Goal: Information Seeking & Learning: Learn about a topic

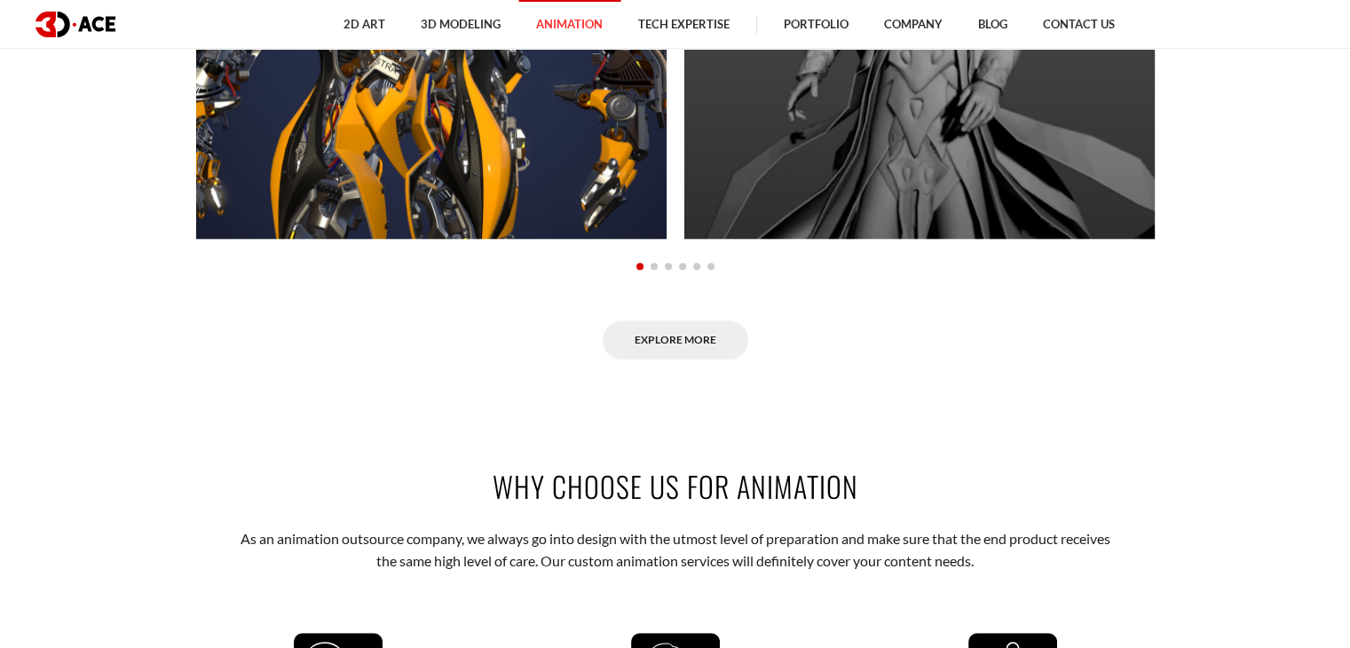
scroll to position [1509, 0]
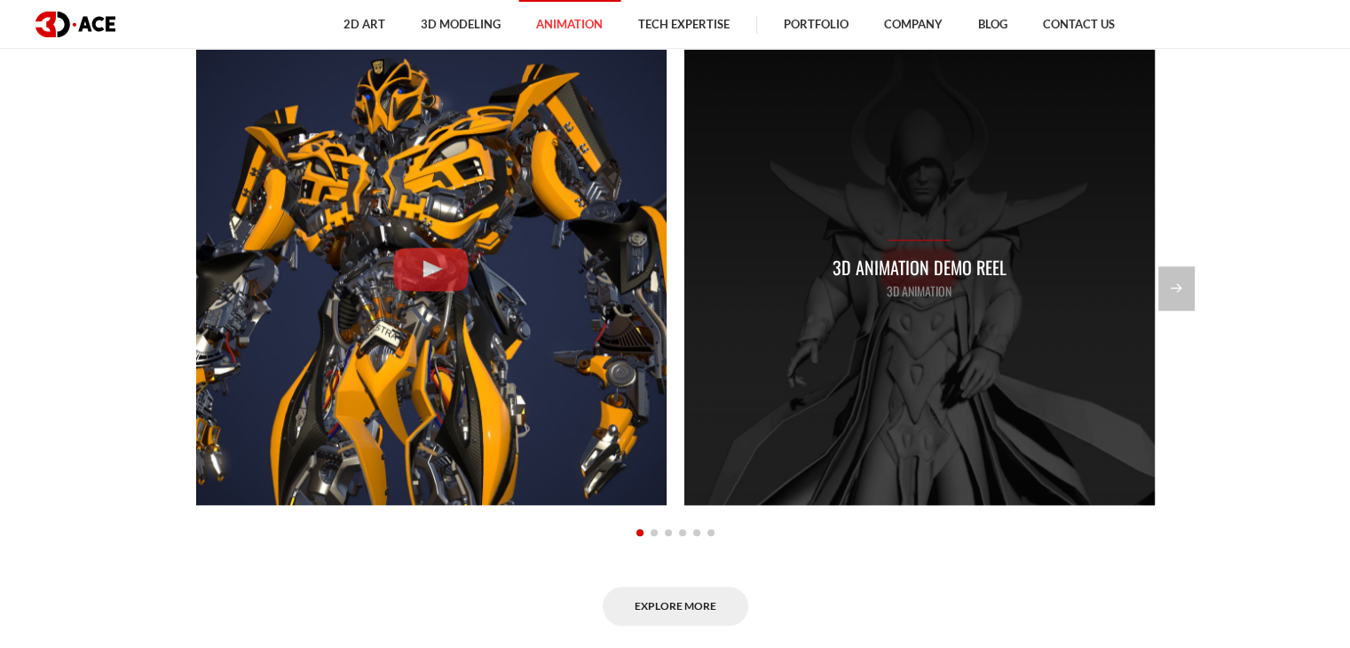
click at [930, 289] on p "3D Animation" at bounding box center [920, 291] width 174 height 20
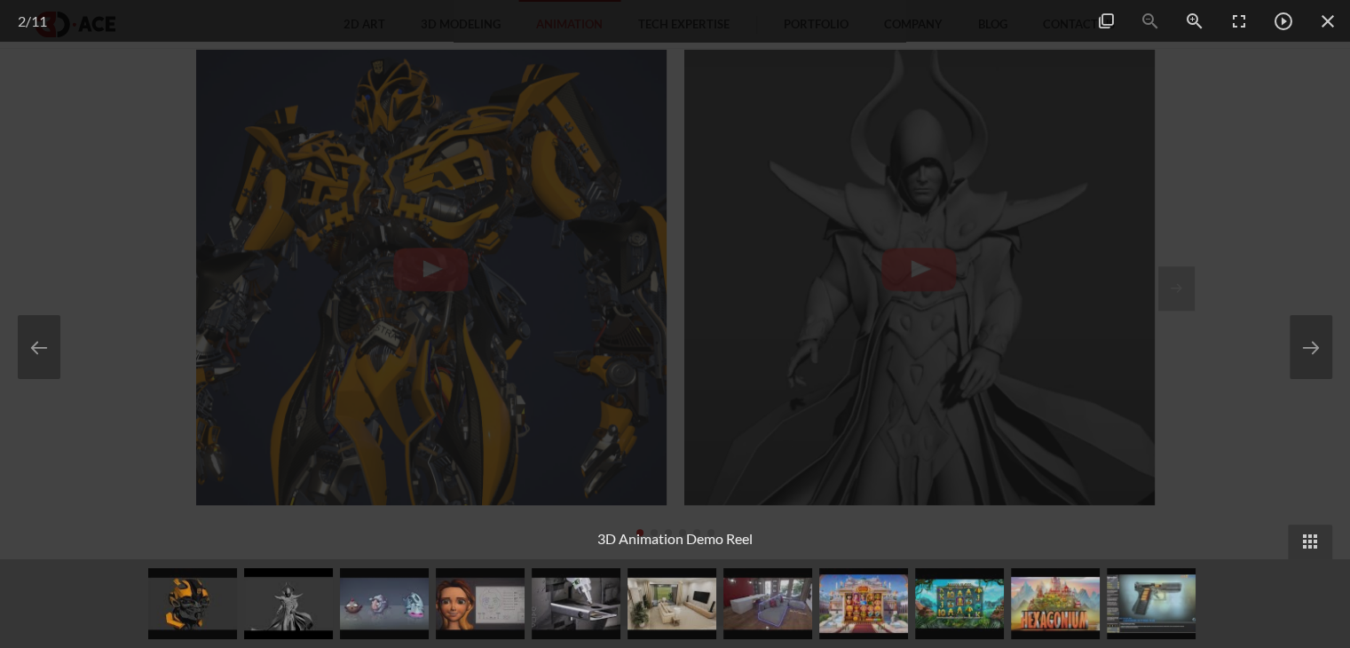
click at [1249, 193] on div at bounding box center [675, 324] width 1350 height 648
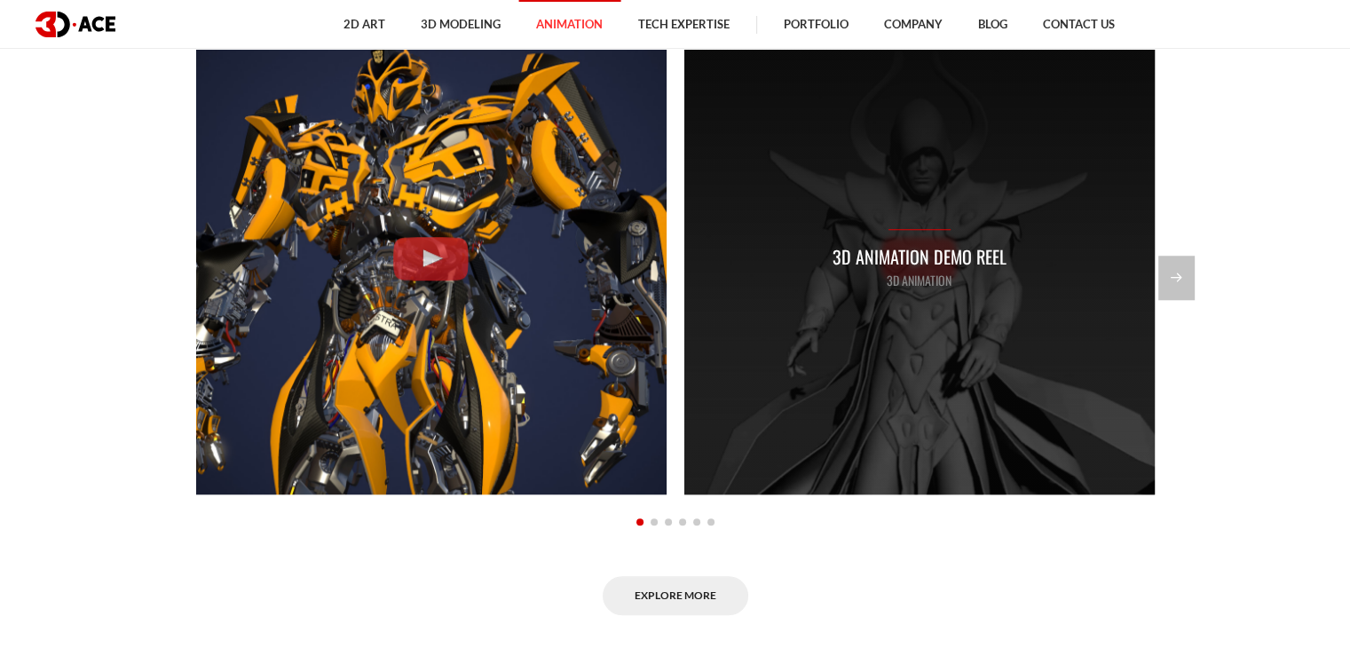
scroll to position [1509, 0]
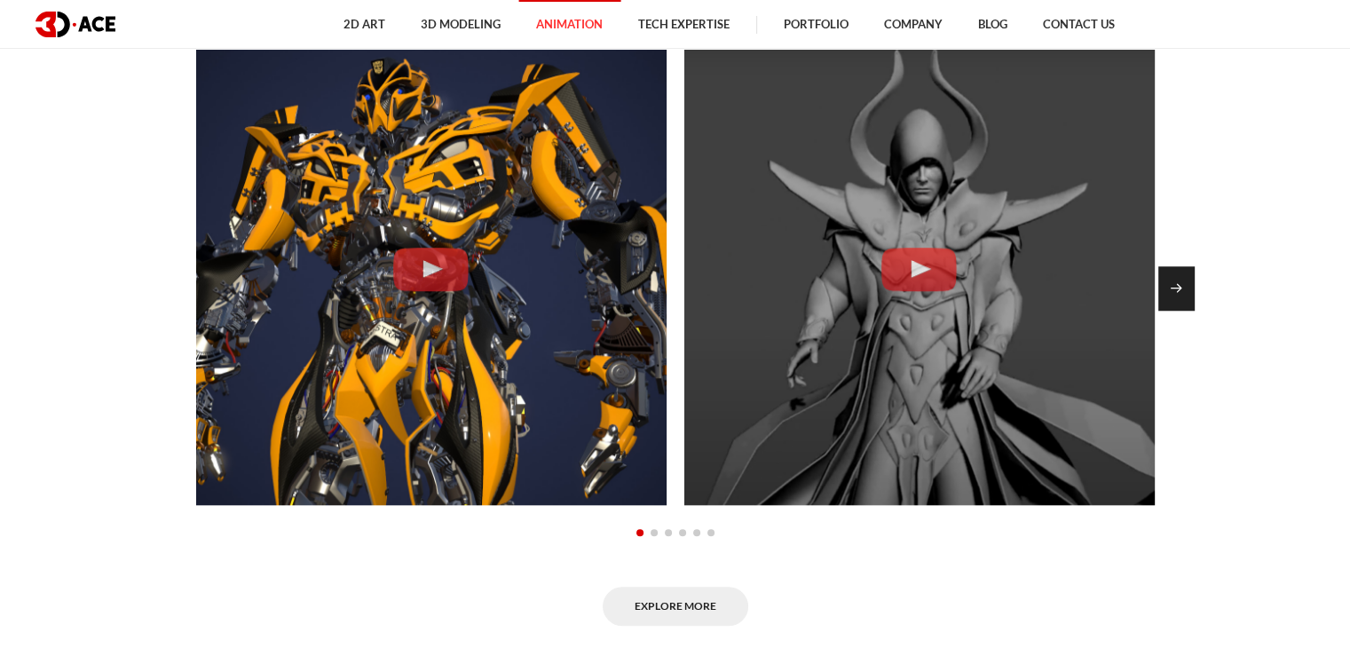
click at [1176, 289] on div "Next slide" at bounding box center [1177, 288] width 36 height 44
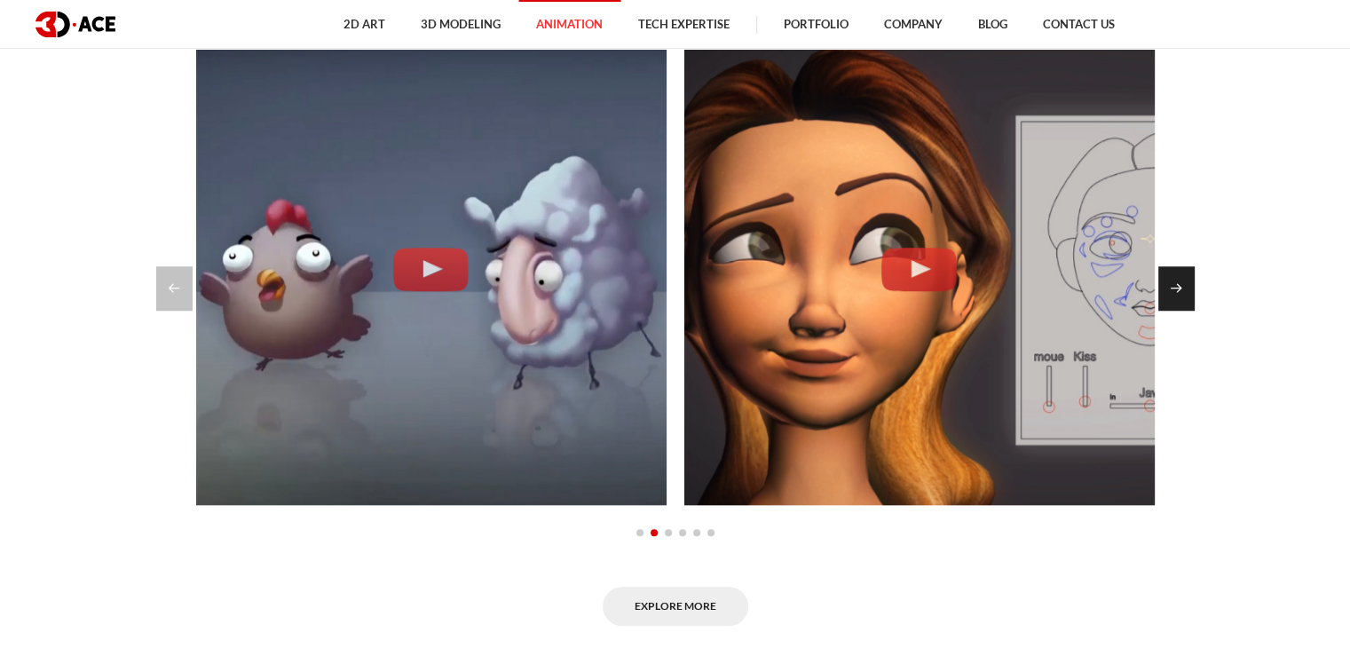
click at [1190, 293] on div "Next slide" at bounding box center [1177, 288] width 36 height 44
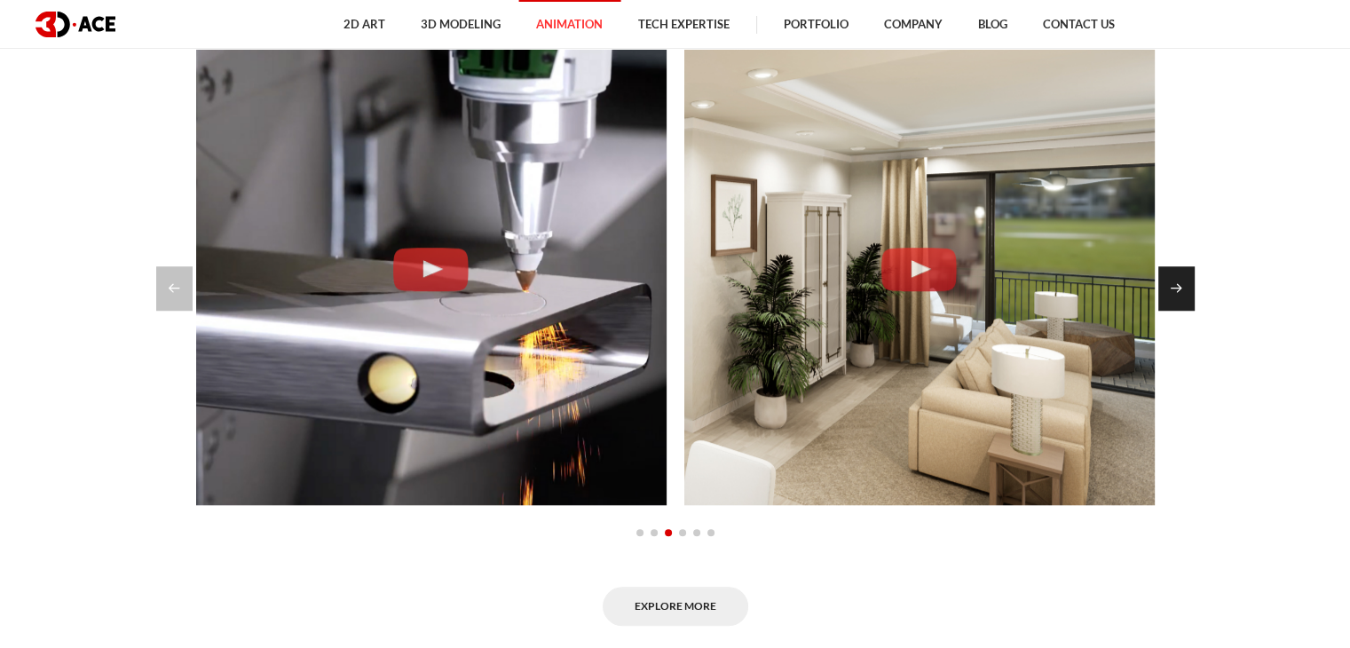
click at [1176, 283] on div "Next slide" at bounding box center [1177, 288] width 36 height 44
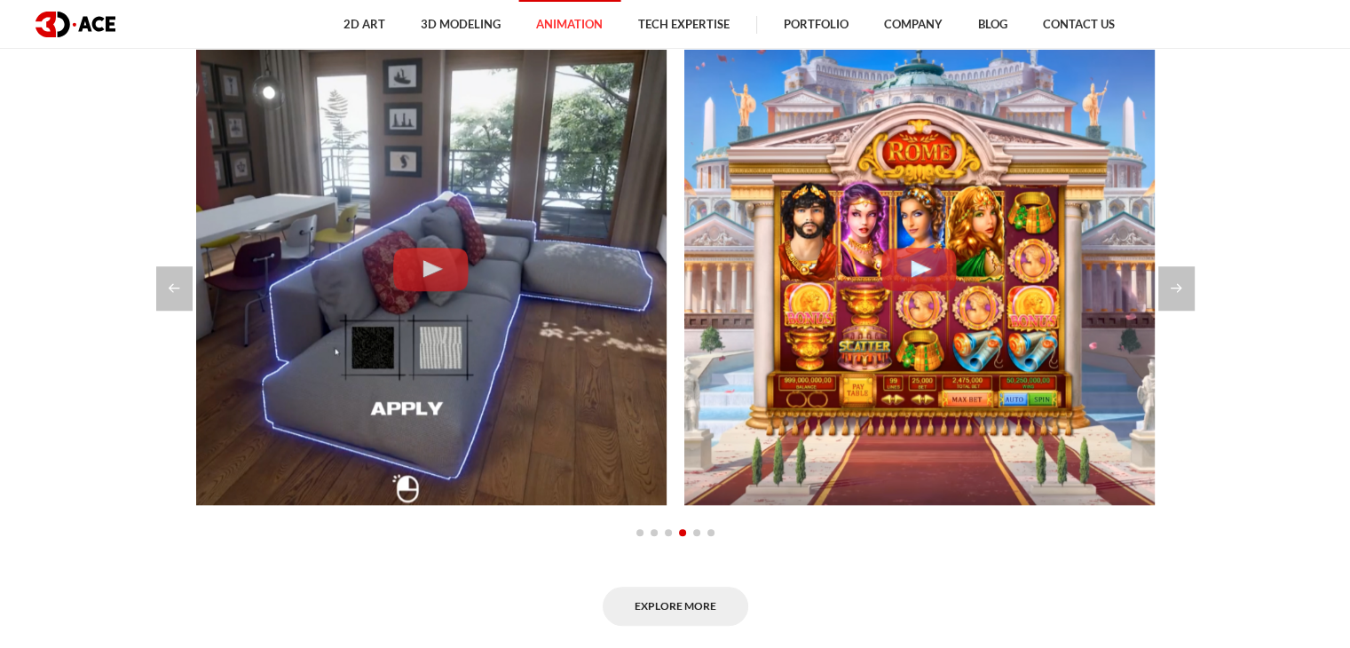
click at [1198, 289] on section "Explore our animation portfolio All 2D Animation 3D Animation Architectural ani…" at bounding box center [675, 231] width 1350 height 899
click at [1183, 289] on div "Next slide" at bounding box center [1177, 288] width 36 height 44
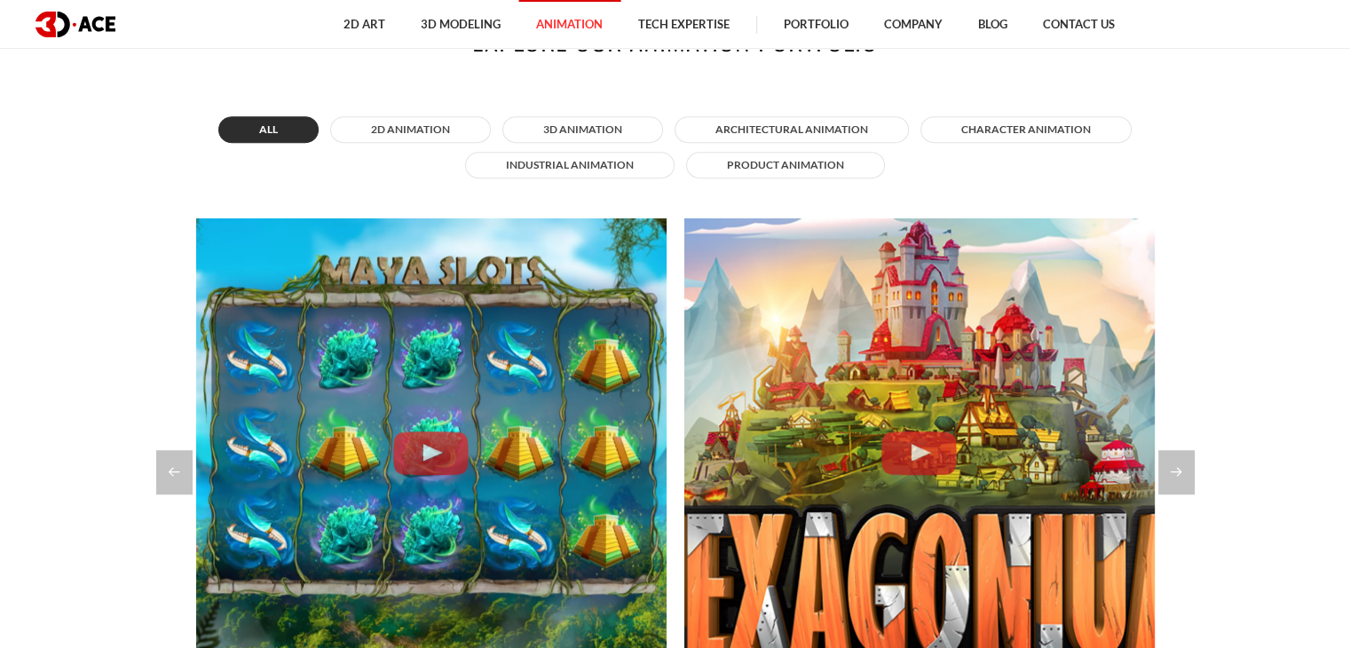
scroll to position [1421, 0]
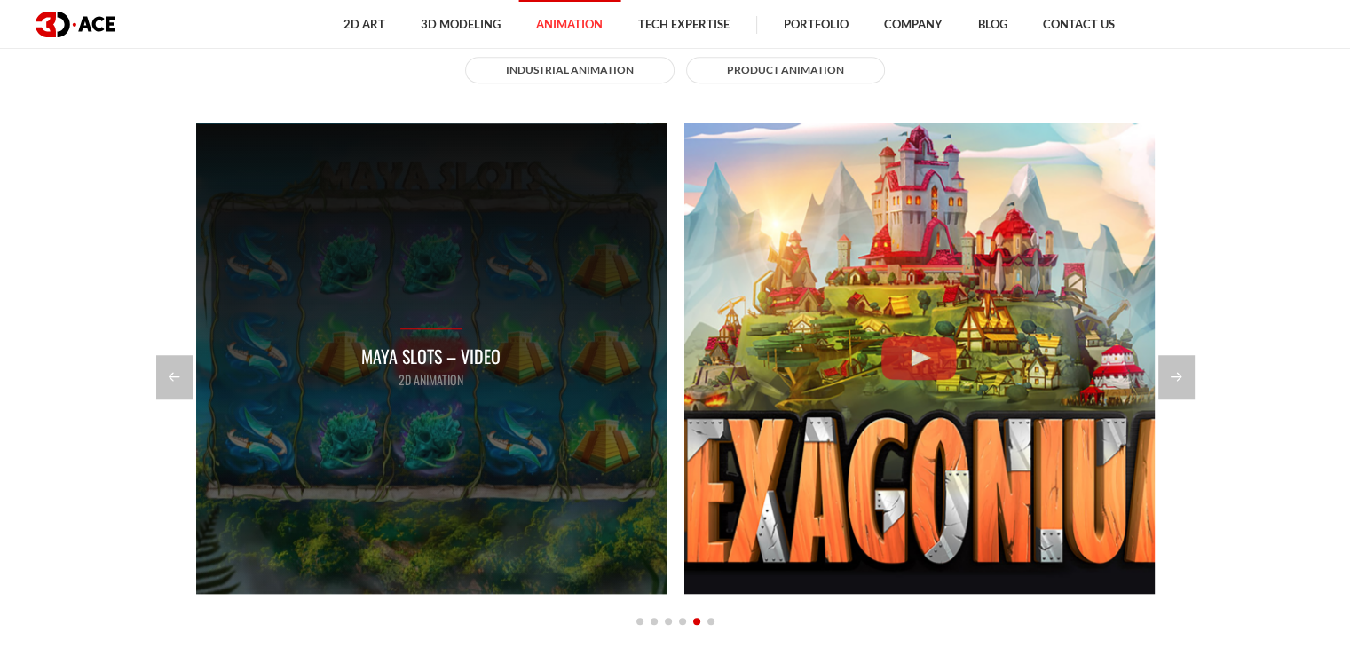
click at [436, 313] on div "Maya Slots – Video 2D Animation" at bounding box center [431, 358] width 471 height 471
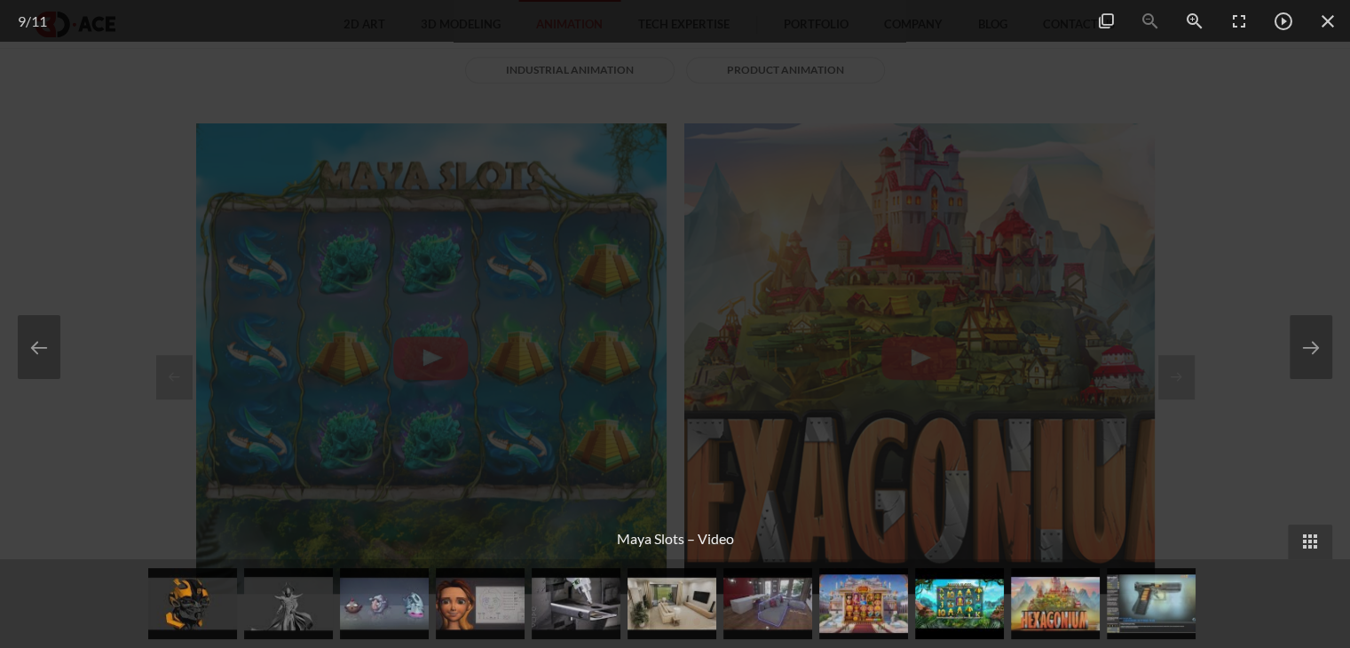
click at [1265, 210] on div at bounding box center [675, 324] width 1350 height 648
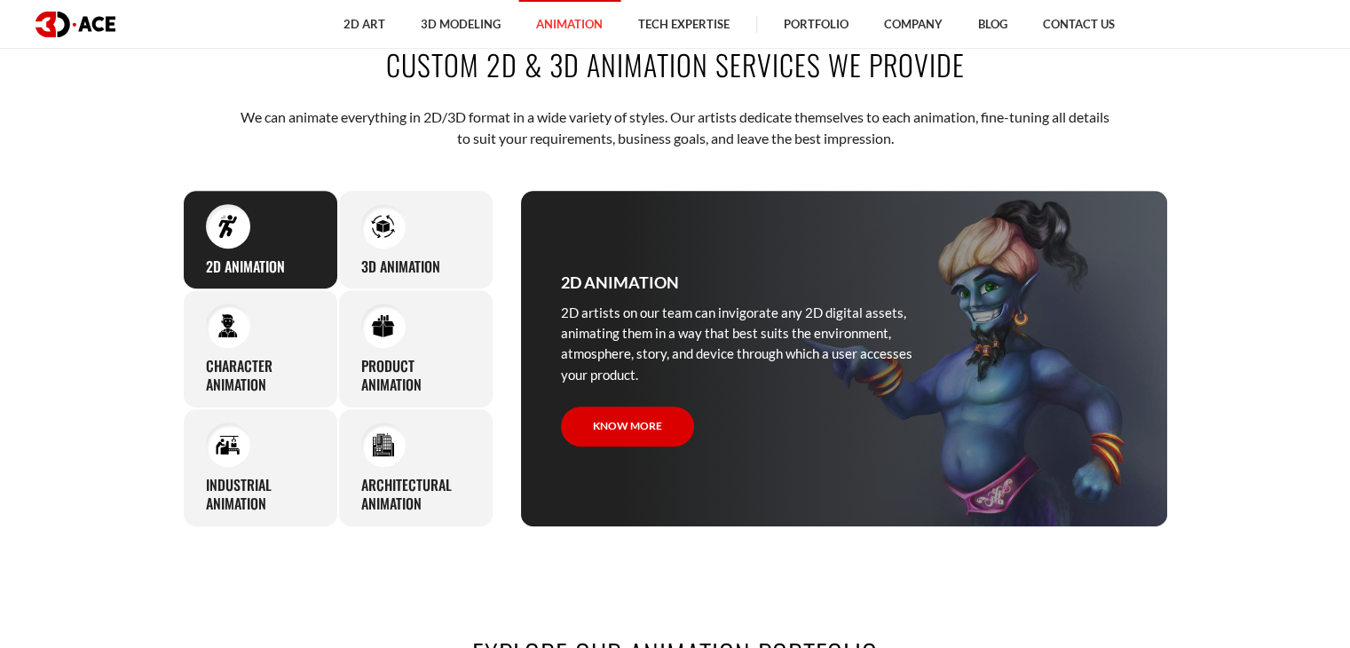
scroll to position [799, 0]
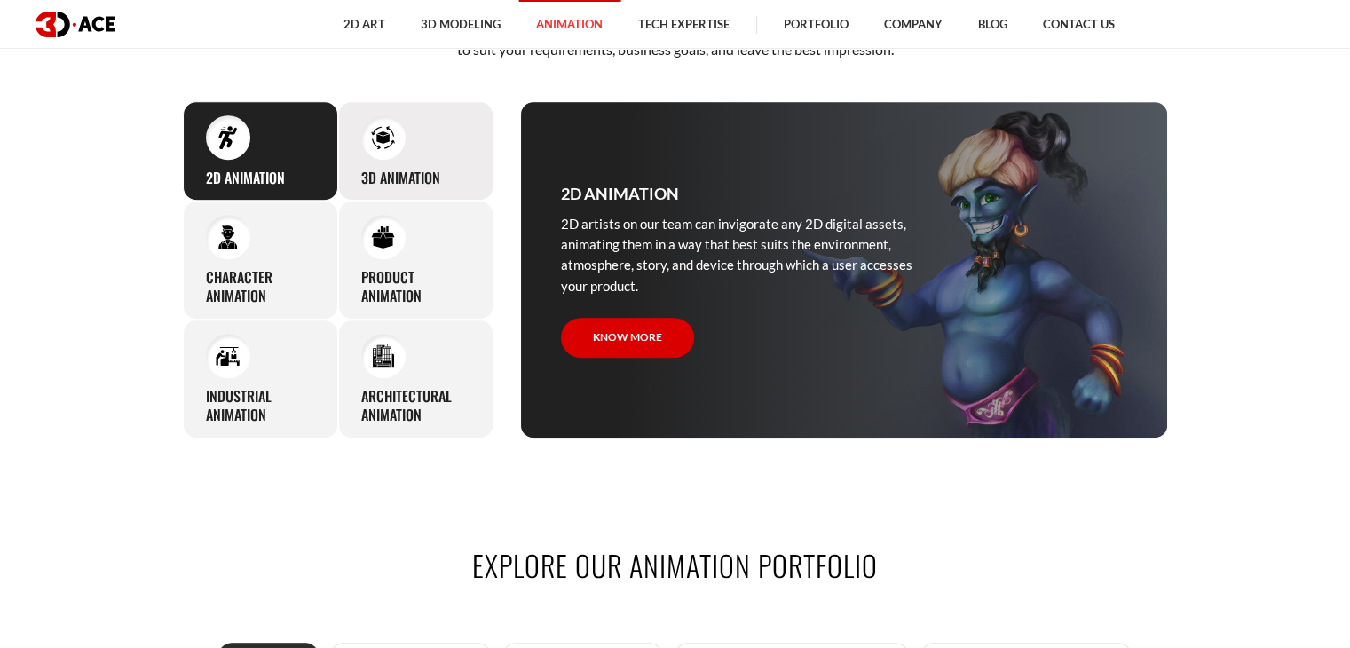
click at [447, 164] on div "3D Animation Regardless of your product’s type, whether an application or game,…" at bounding box center [415, 151] width 155 height 100
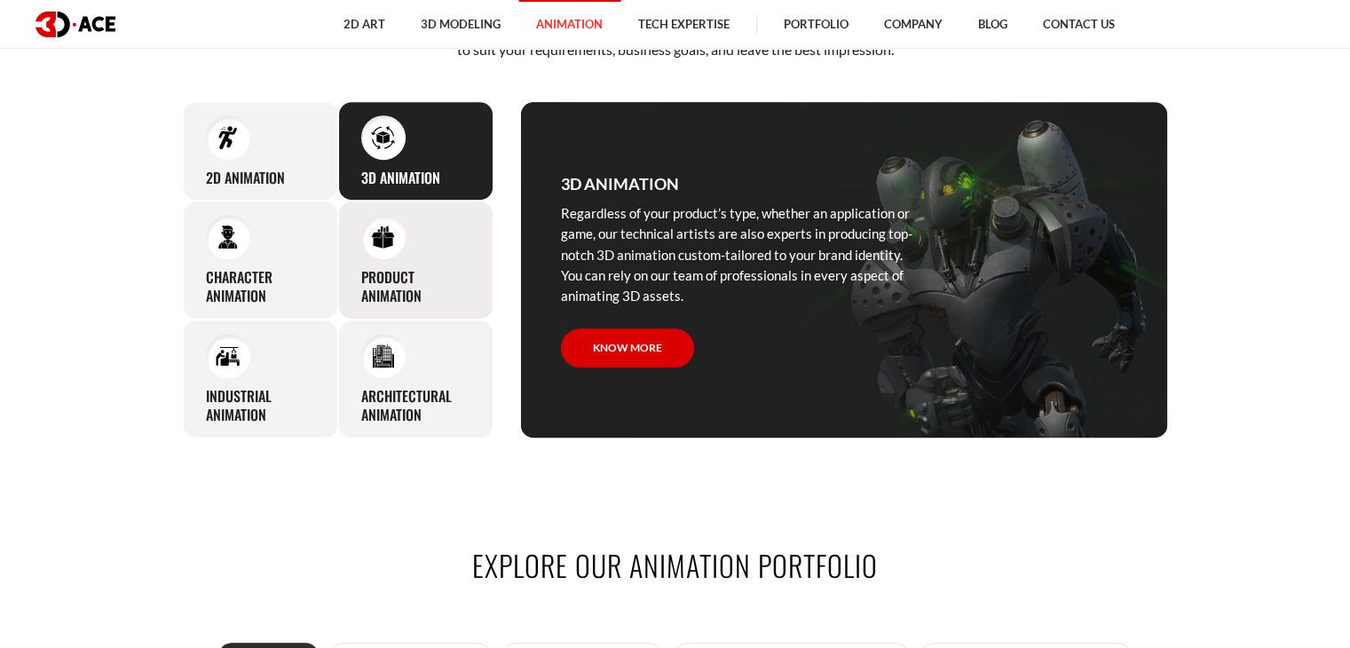
click at [441, 264] on div "Product animation Thanks to deep knowledge and skills in animation, 3D-Ace arti…" at bounding box center [415, 260] width 155 height 119
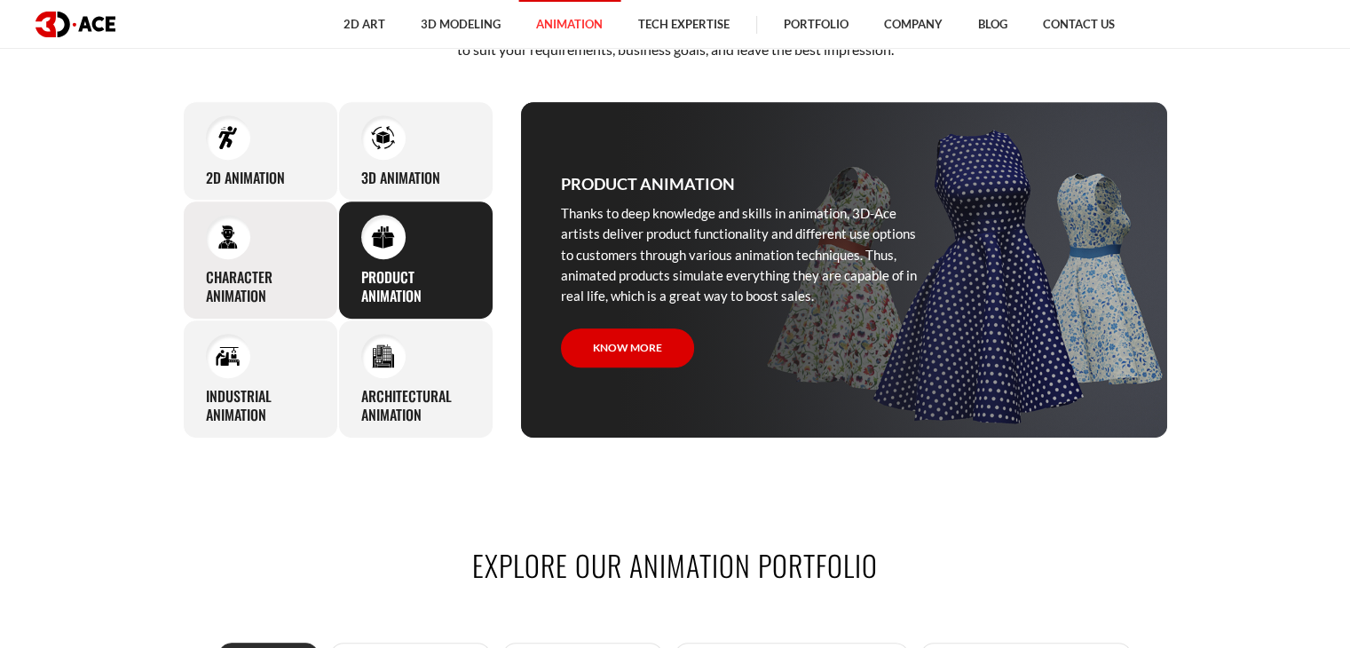
click at [284, 275] on h3 "Character animation" at bounding box center [260, 286] width 109 height 37
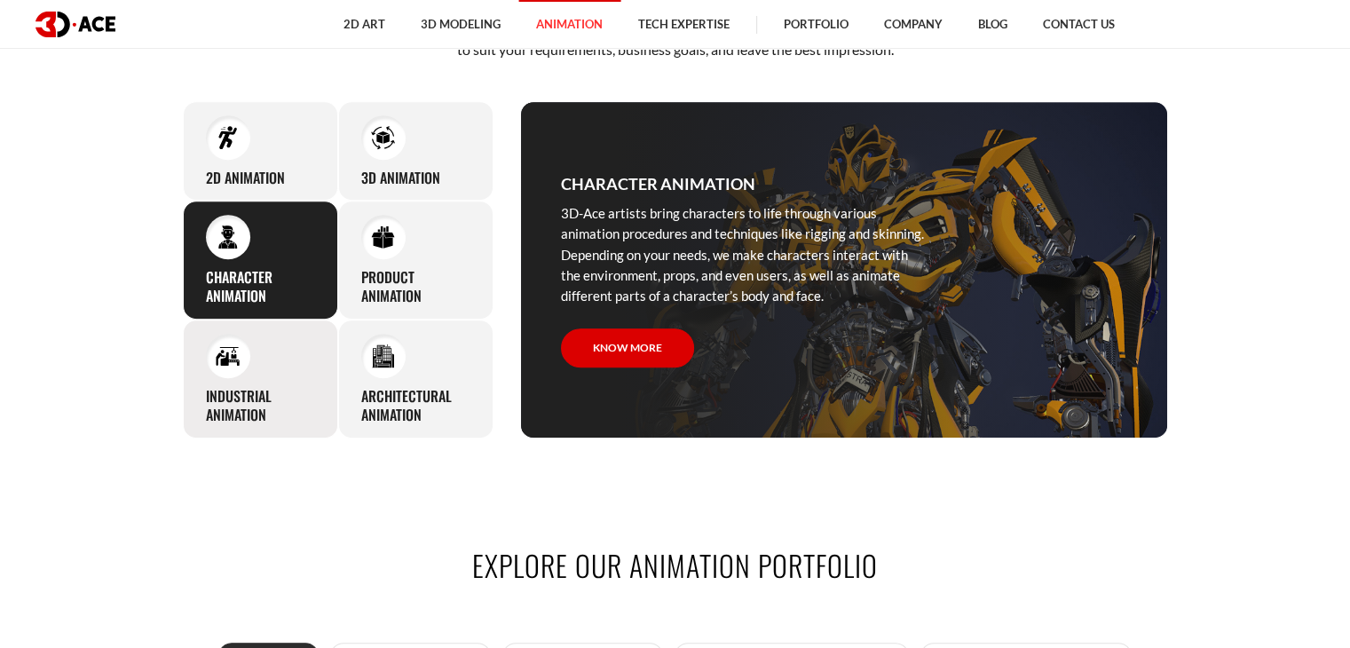
click at [273, 369] on div "Industrial animation 3D-Ace artists master all the knowledge and expertise requ…" at bounding box center [260, 379] width 155 height 119
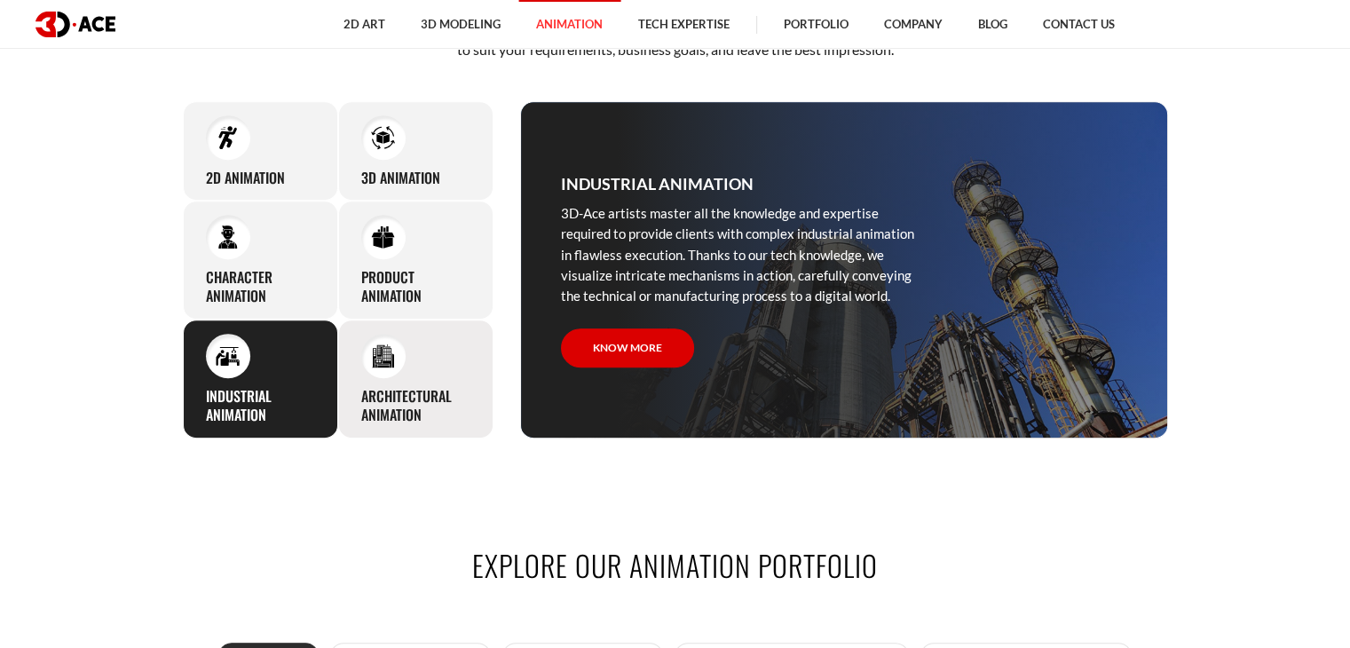
click at [452, 361] on div "Architectural animation We are ready to cover walkthrough development and archi…" at bounding box center [415, 379] width 155 height 119
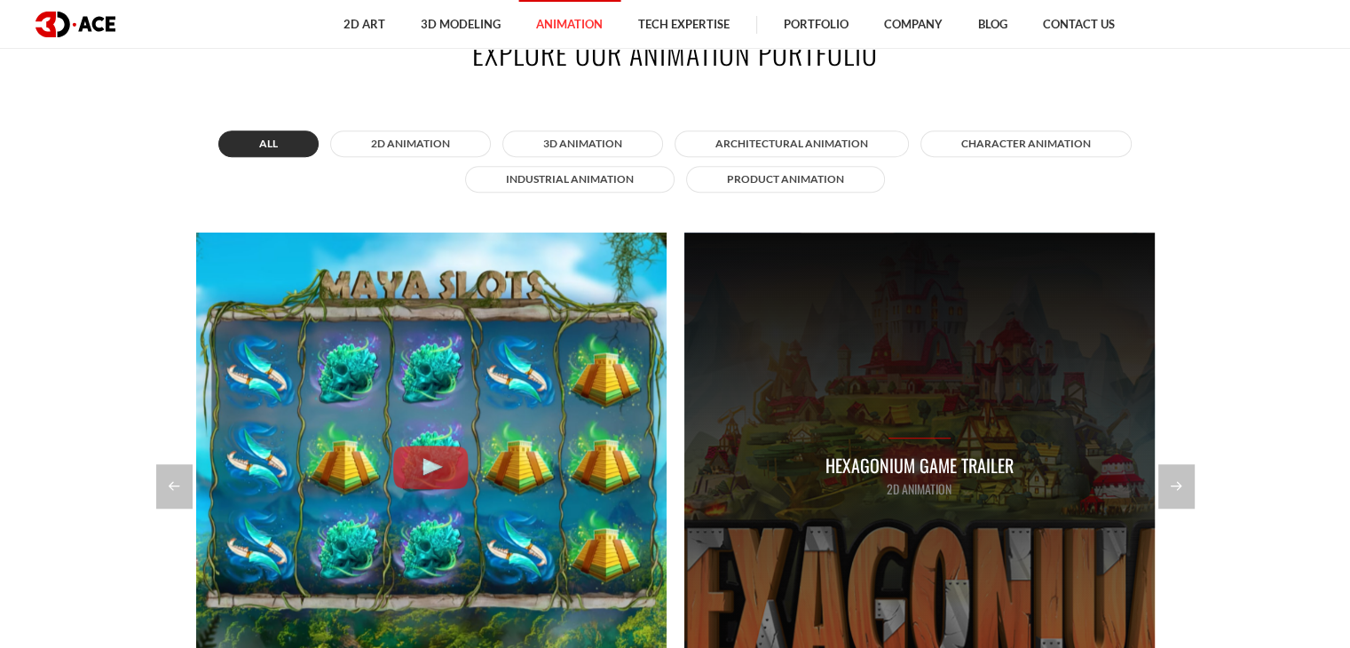
scroll to position [1332, 0]
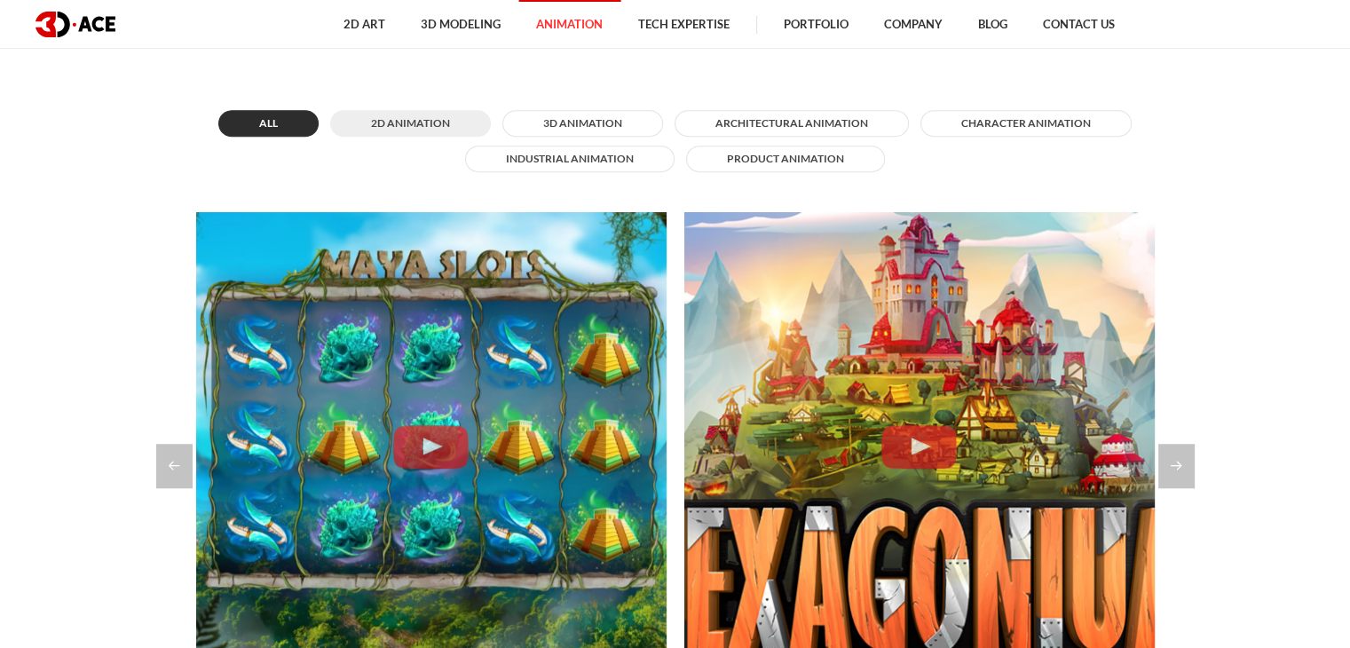
click at [408, 117] on button "2D Animation" at bounding box center [410, 123] width 161 height 27
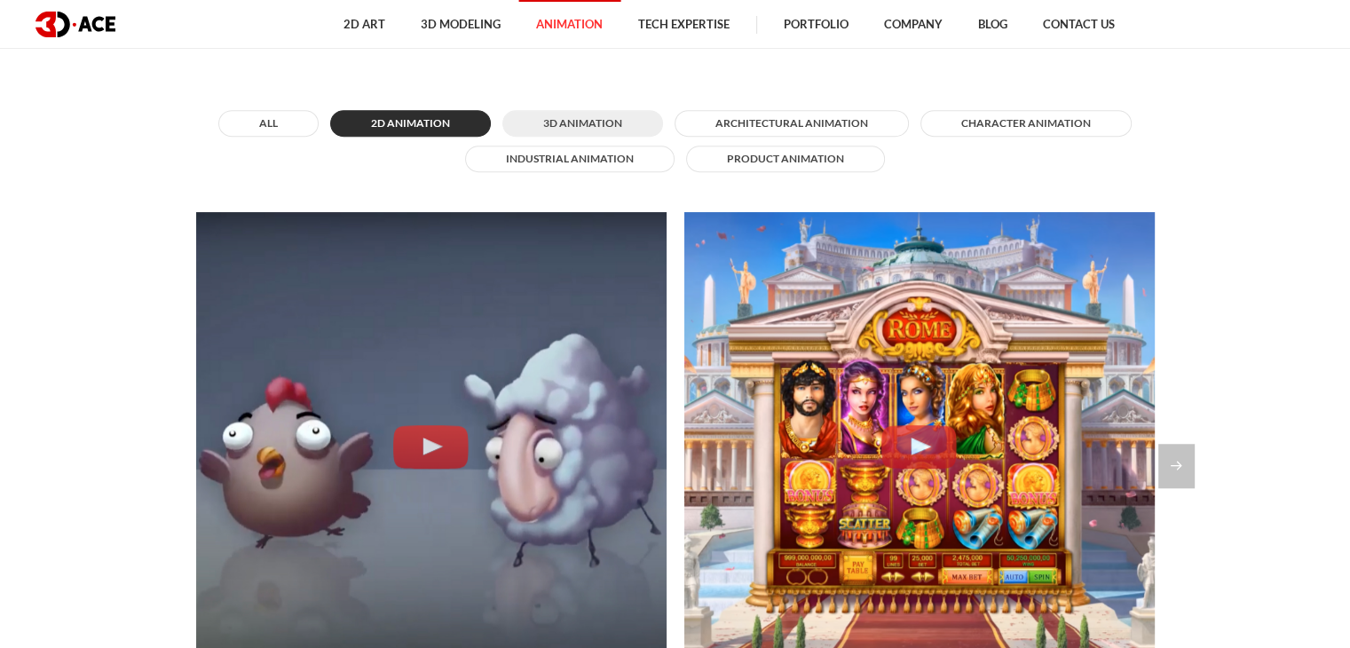
click at [590, 118] on button "3D Animation" at bounding box center [583, 123] width 161 height 27
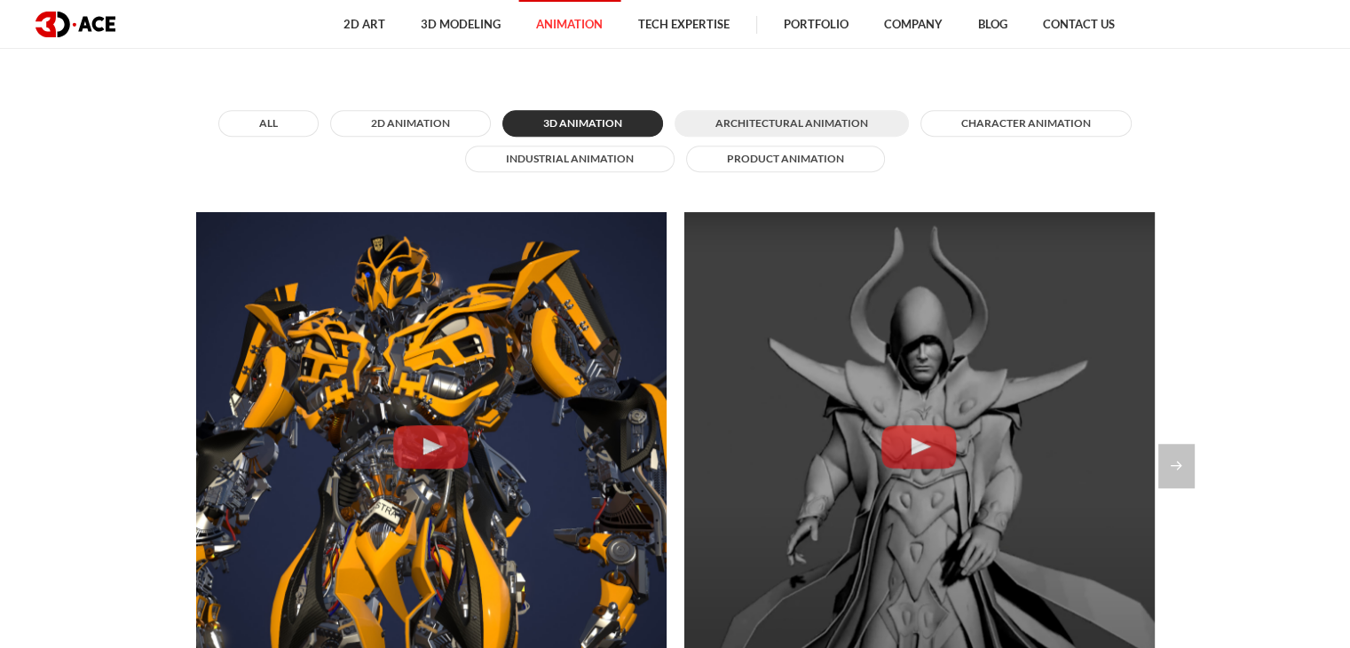
click at [836, 117] on button "Architectural animation" at bounding box center [792, 123] width 234 height 27
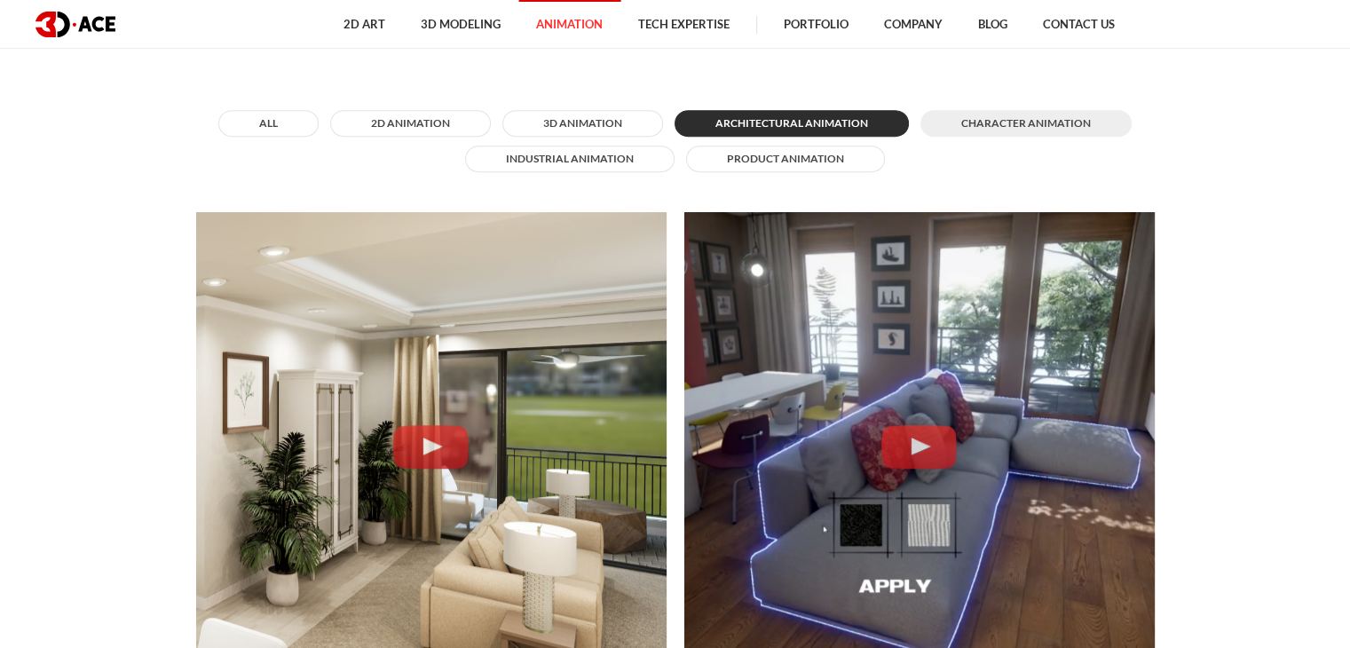
click at [1019, 117] on button "Character animation" at bounding box center [1026, 123] width 211 height 27
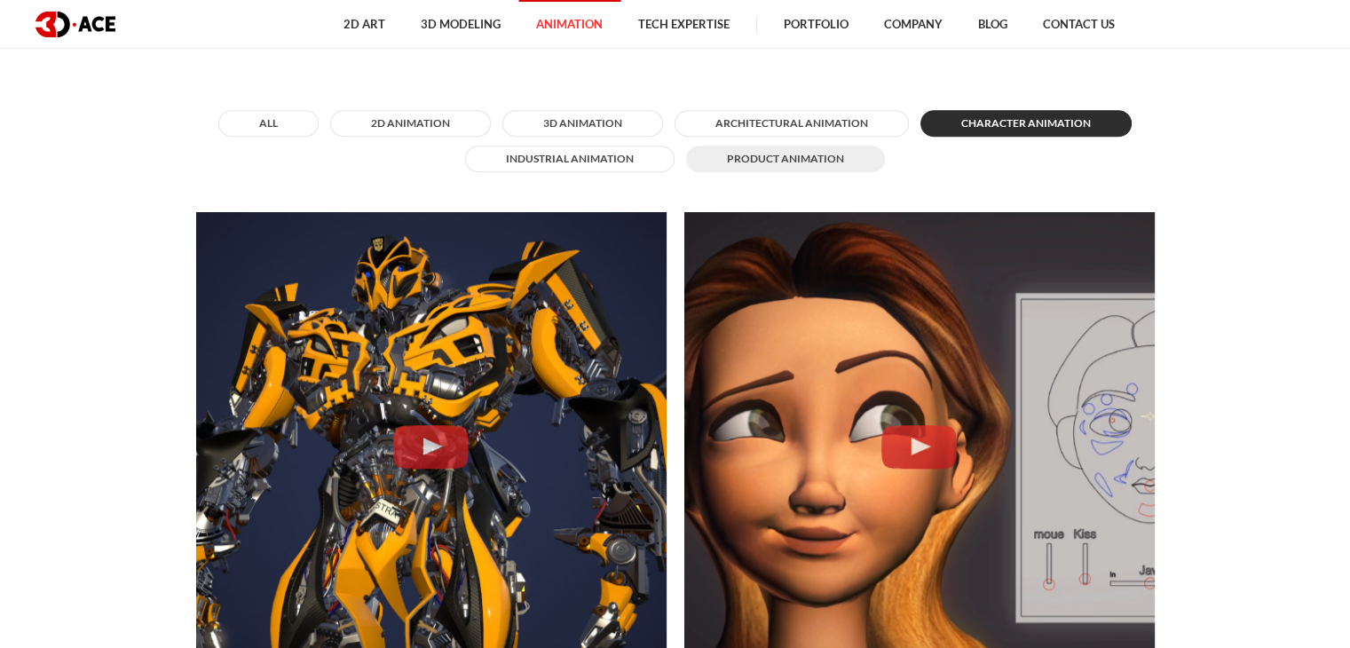
click at [806, 159] on button "Product animation" at bounding box center [785, 159] width 199 height 27
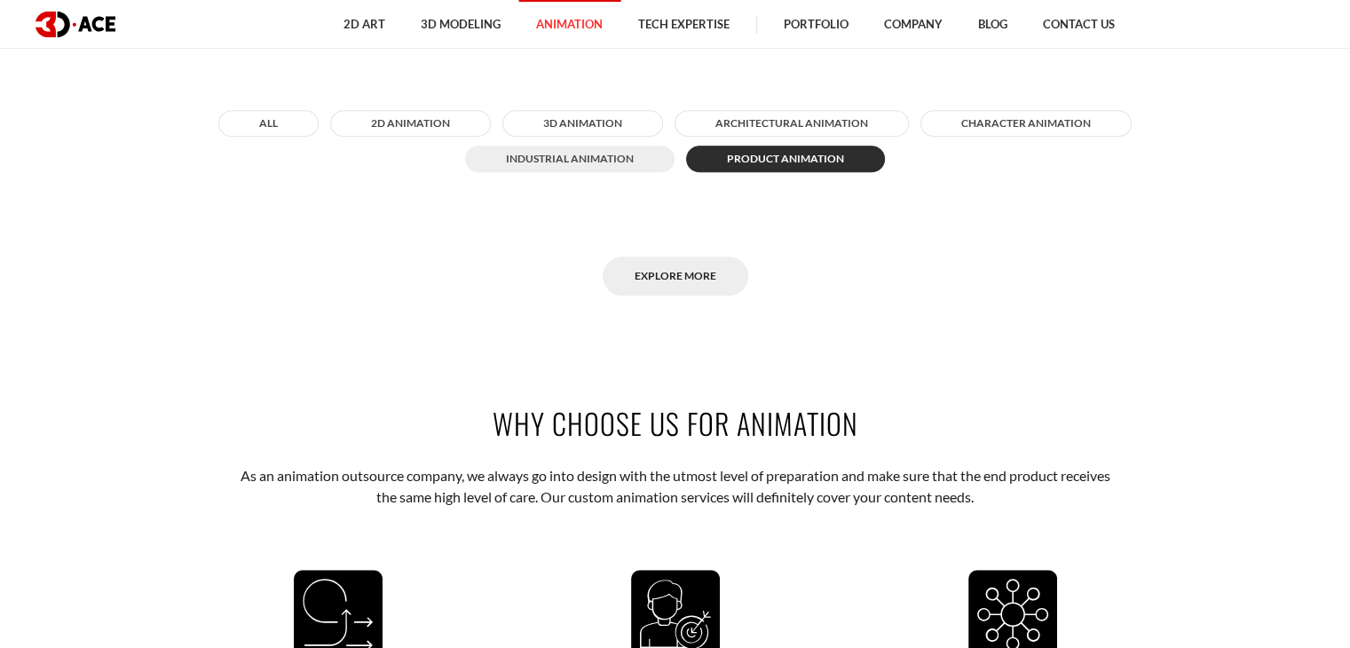
click at [528, 161] on button "Industrial animation" at bounding box center [570, 159] width 210 height 27
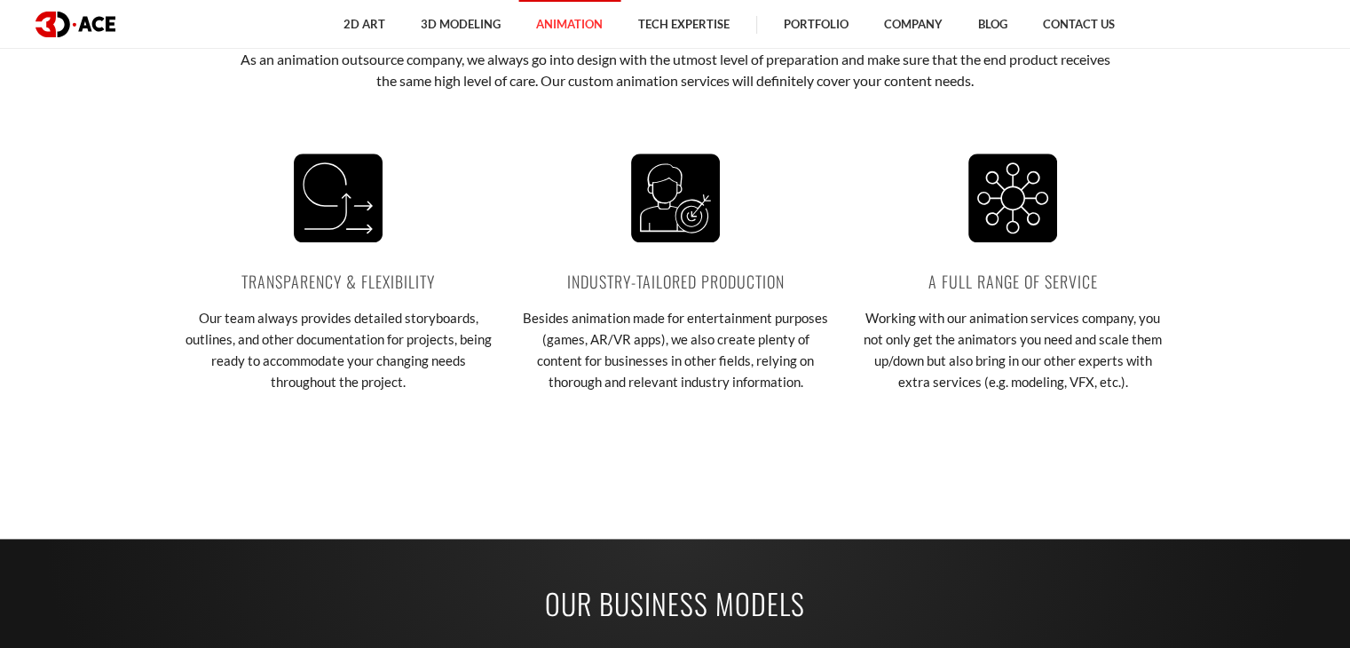
scroll to position [2220, 0]
